Goal: Transaction & Acquisition: Purchase product/service

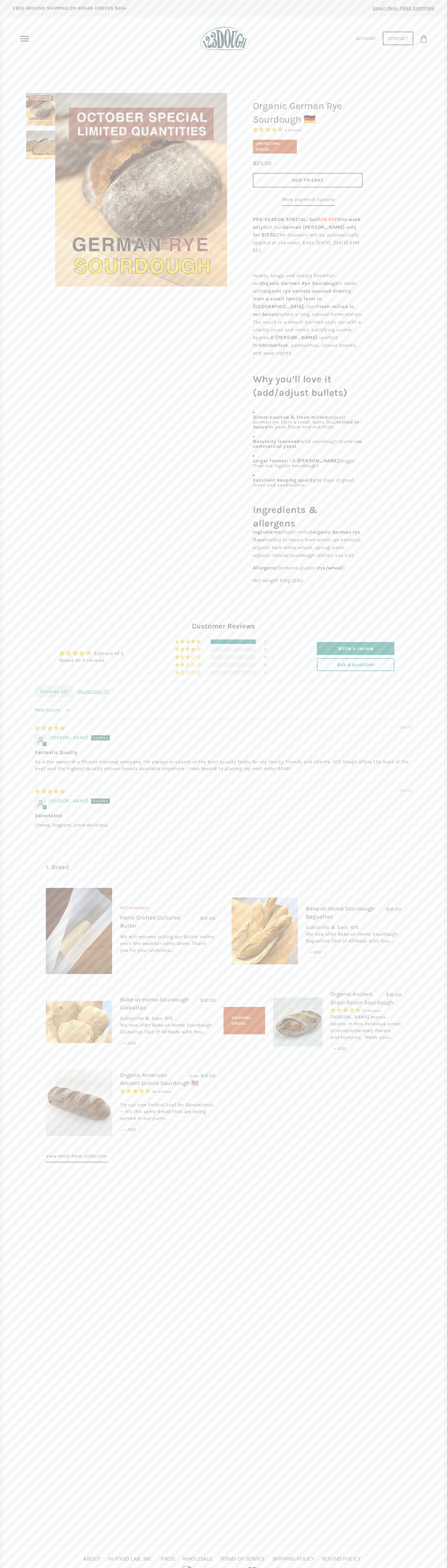
click at [308, 180] on span "Add to Cart" at bounding box center [308, 180] width 32 height 6
click at [403, 38] on icon at bounding box center [403, 38] width 8 height 8
